Goal: Navigation & Orientation: Find specific page/section

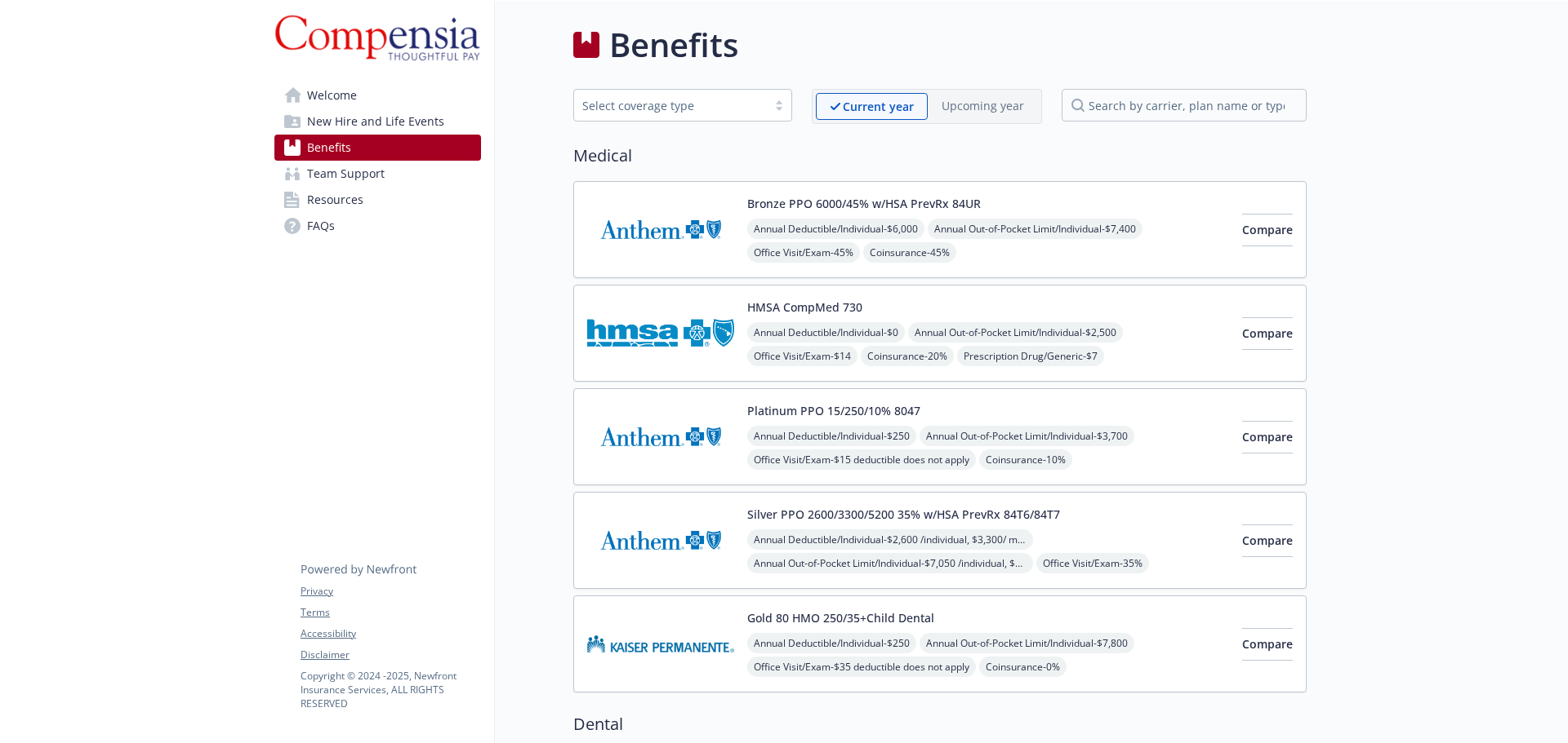
click at [379, 118] on span "New Hire and Life Events" at bounding box center [376, 121] width 137 height 26
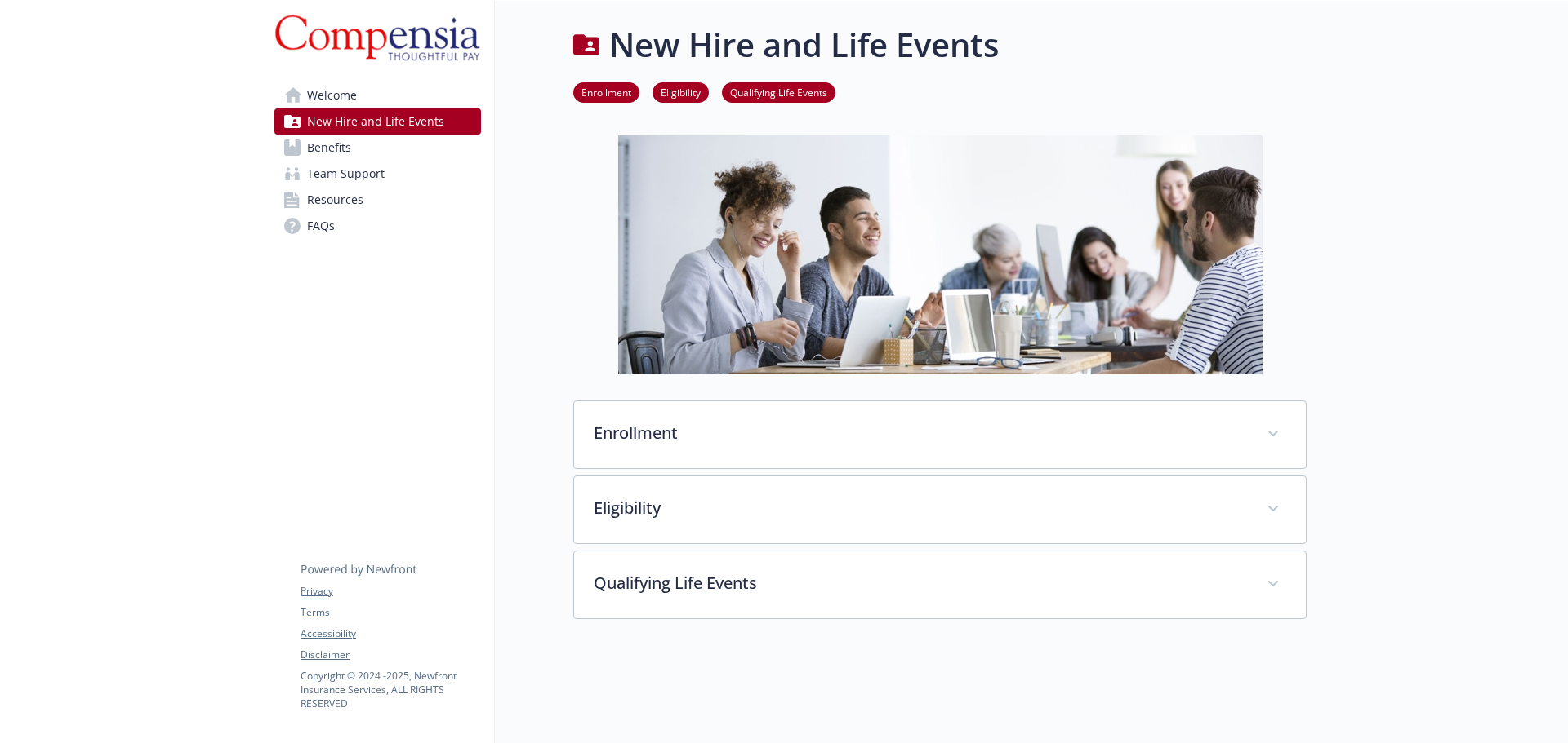
click at [378, 89] on link "Welcome" at bounding box center [378, 95] width 207 height 26
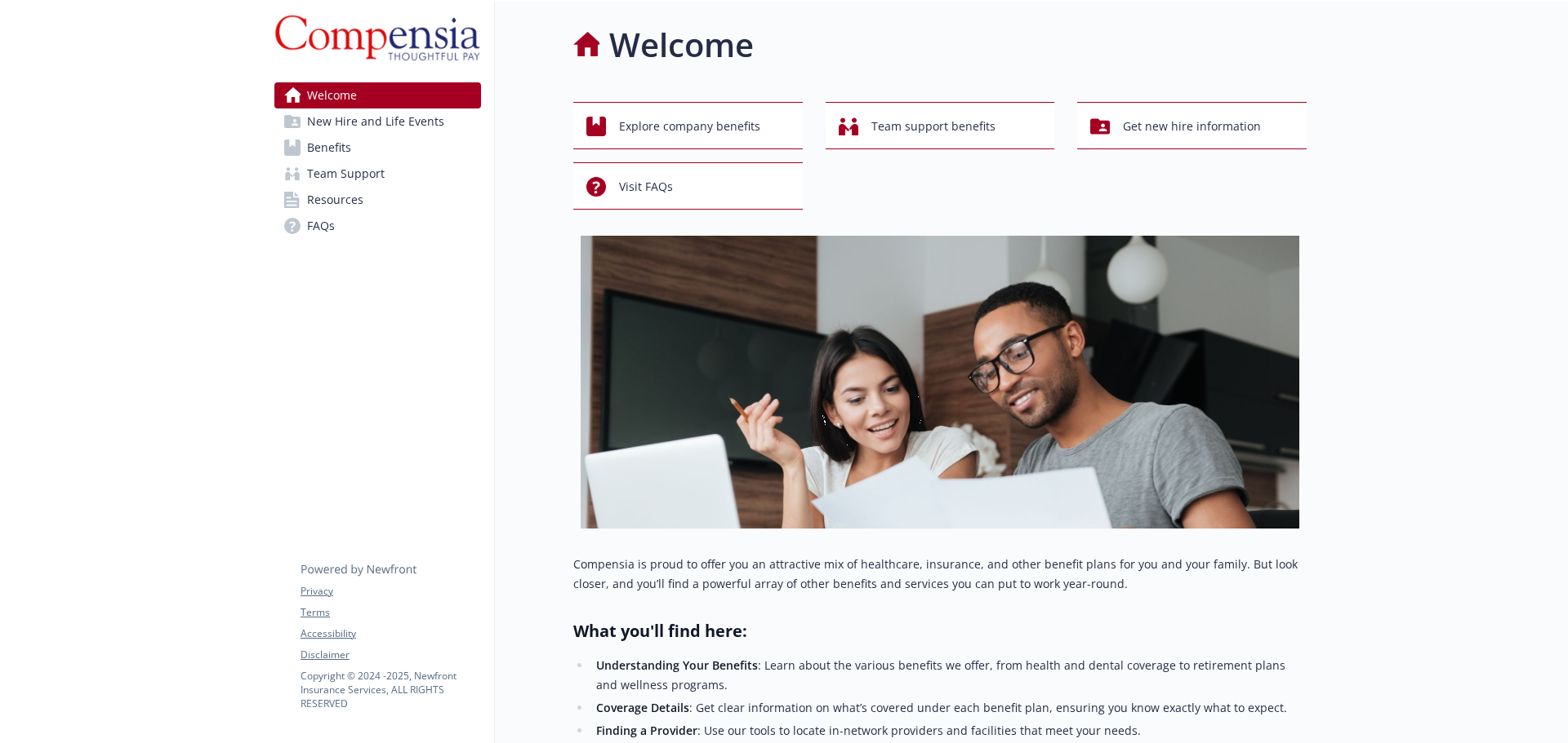
click at [421, 119] on span "New Hire and Life Events" at bounding box center [376, 121] width 137 height 26
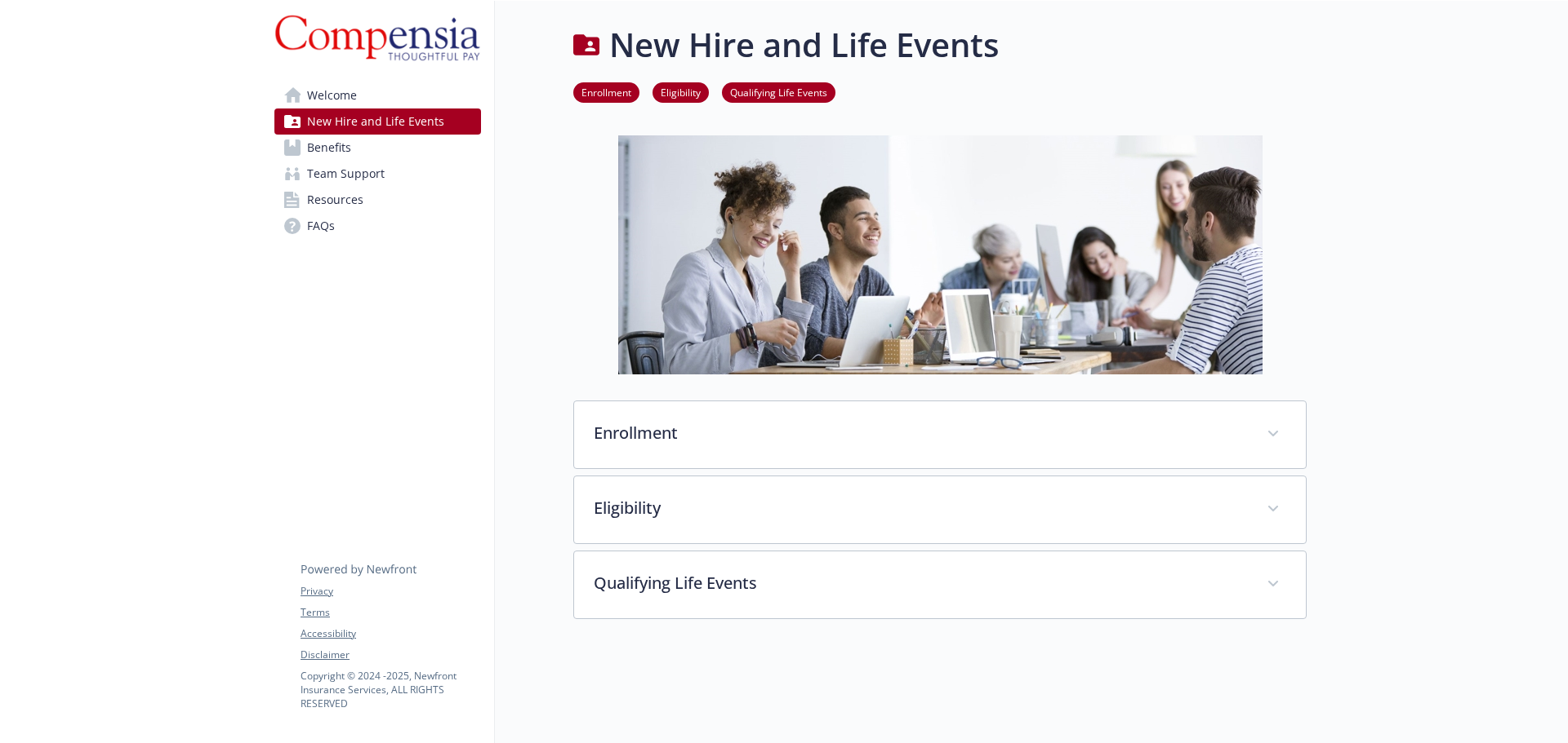
click at [380, 144] on link "Benefits" at bounding box center [378, 147] width 207 height 26
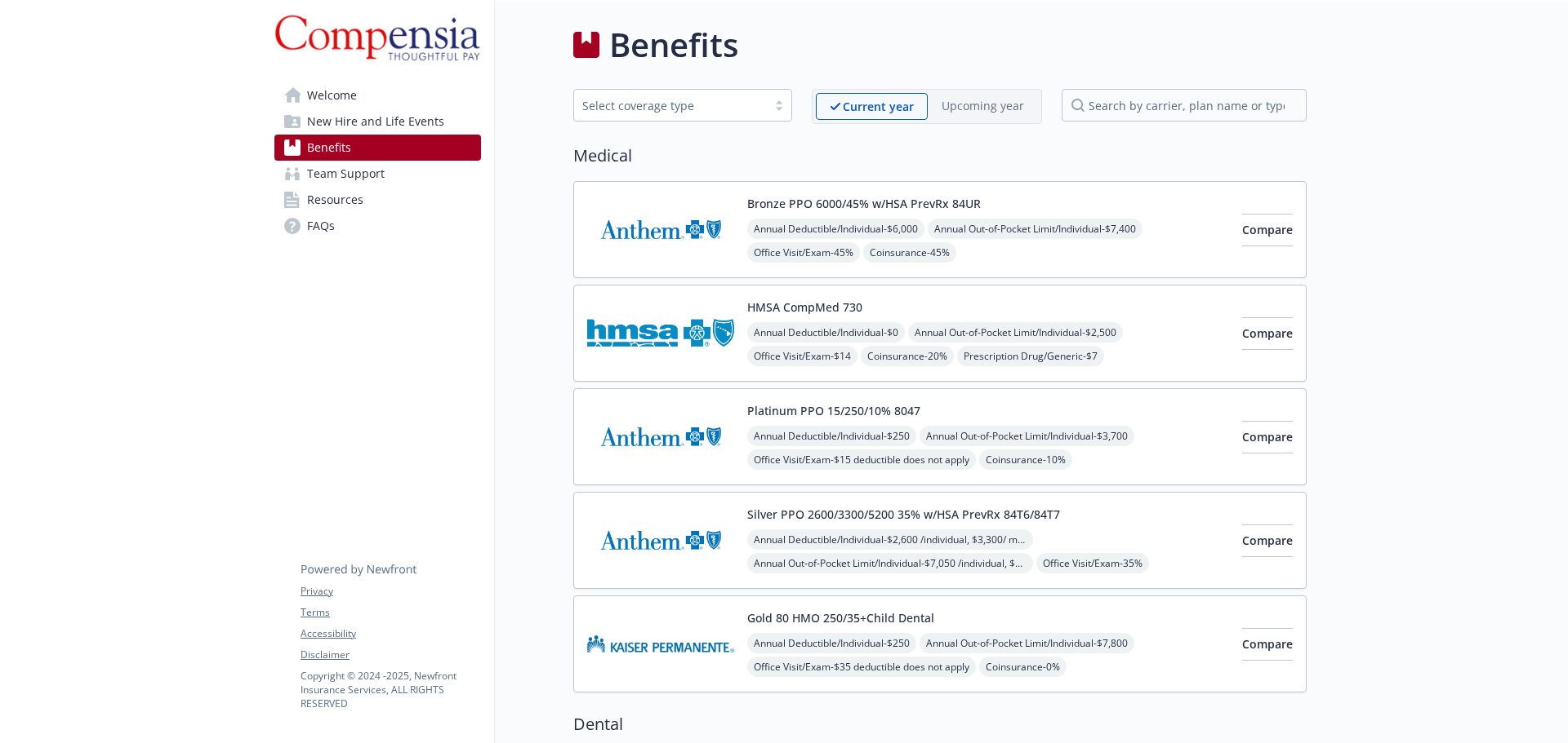
click at [372, 172] on span "Team Support" at bounding box center [346, 173] width 77 height 26
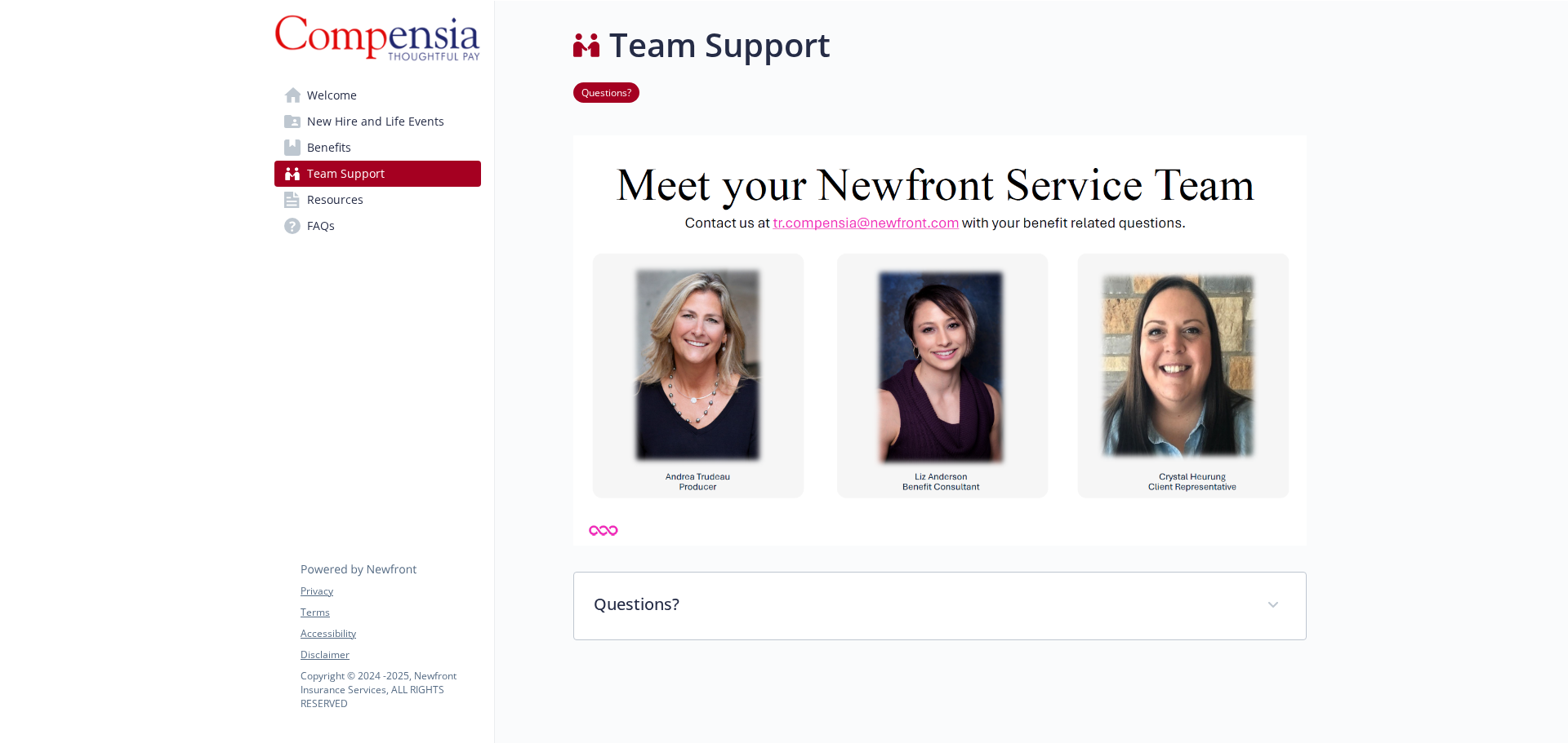
click at [377, 157] on link "Benefits" at bounding box center [378, 147] width 207 height 26
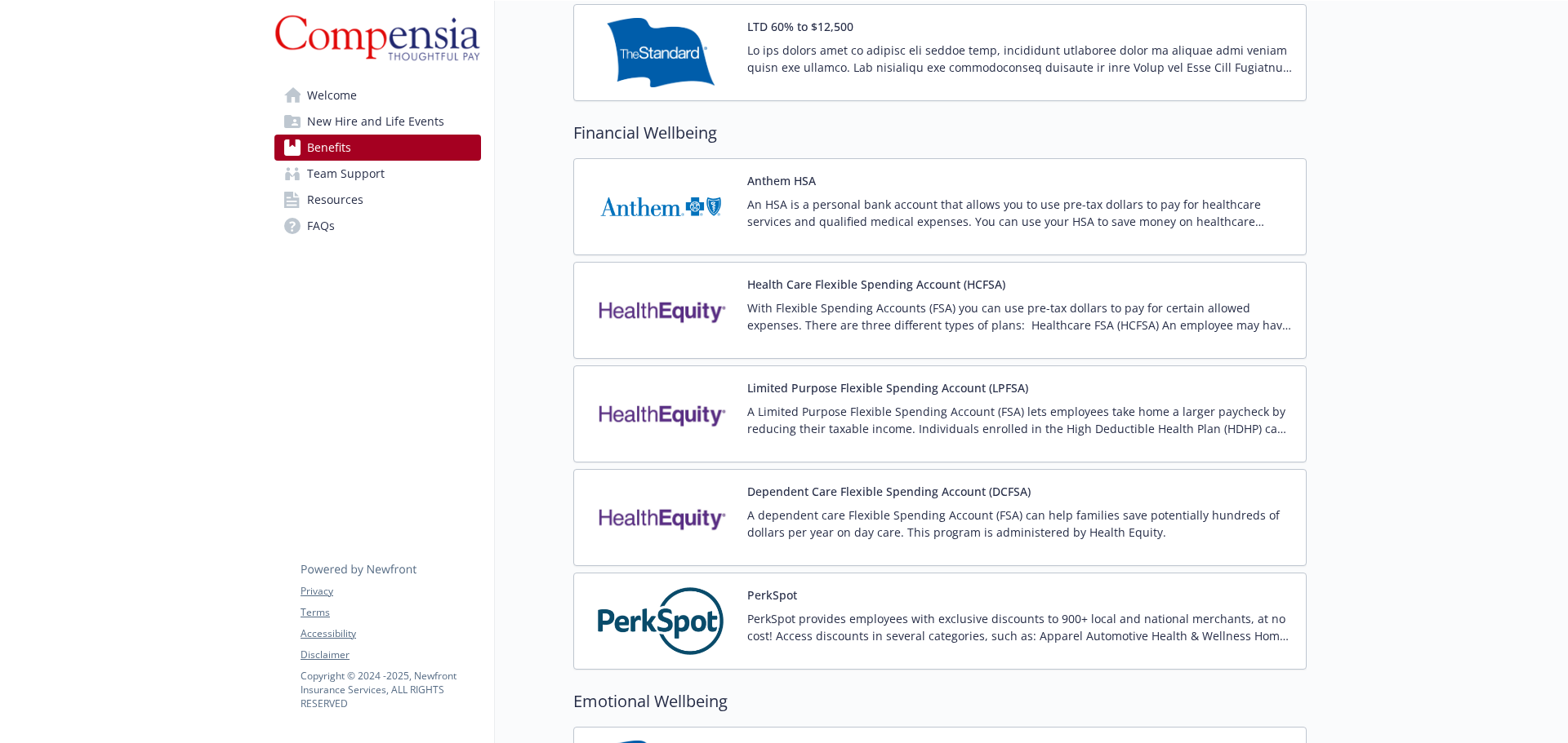
scroll to position [1387, 0]
